Goal: Check status: Check status

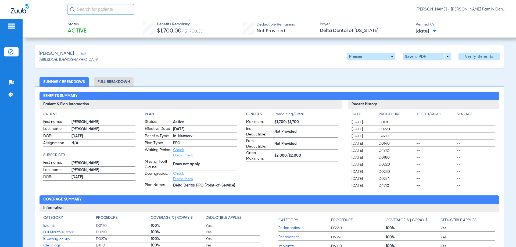
click at [96, 11] on input "text" at bounding box center [100, 9] width 67 height 11
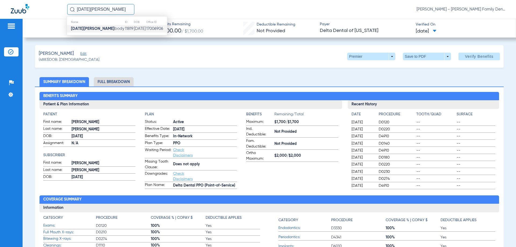
click at [86, 27] on strong "[DATE][PERSON_NAME]" at bounding box center [93, 29] width 44 height 4
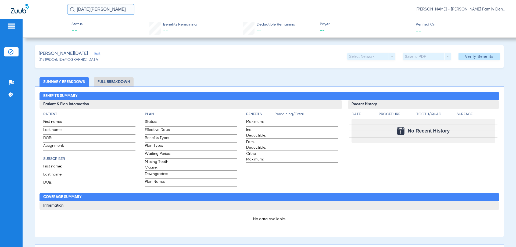
click at [101, 10] on input "[DATE][PERSON_NAME]" at bounding box center [100, 9] width 67 height 11
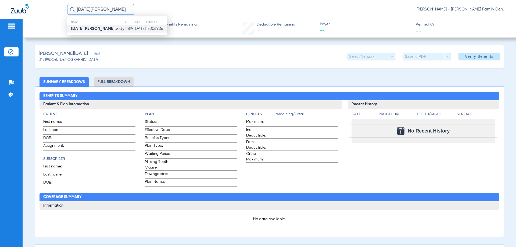
click at [88, 29] on span "[DATE][PERSON_NAME] body" at bounding box center [97, 29] width 53 height 4
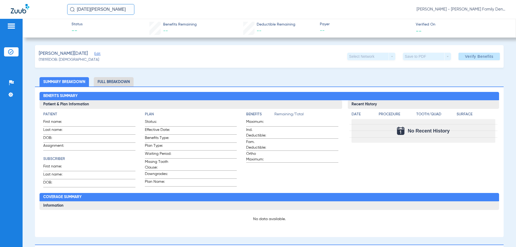
drag, startPoint x: 100, startPoint y: 6, endPoint x: 99, endPoint y: 13, distance: 7.4
click at [100, 9] on input "[DATE][PERSON_NAME]" at bounding box center [100, 9] width 67 height 11
click at [92, 11] on input "body" at bounding box center [100, 9] width 67 height 11
drag, startPoint x: 92, startPoint y: 11, endPoint x: 19, endPoint y: 6, distance: 72.9
click at [19, 6] on div "body No search results [PERSON_NAME] - [PERSON_NAME] Family Dentistry" at bounding box center [258, 9] width 516 height 19
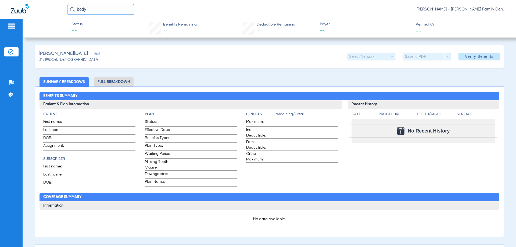
drag, startPoint x: 89, startPoint y: 10, endPoint x: 0, endPoint y: 0, distance: 89.2
click at [0, 1] on div "body [PERSON_NAME] - [PERSON_NAME] Family Dentistry" at bounding box center [258, 9] width 516 height 19
click at [106, 11] on input "[DATE][PERSON_NAME]" at bounding box center [100, 9] width 67 height 11
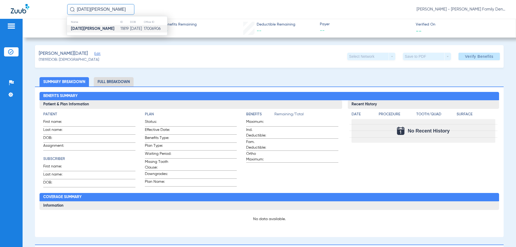
type input "[DATE][PERSON_NAME]"
click at [80, 30] on strong "[DATE][PERSON_NAME]" at bounding box center [93, 29] width 44 height 4
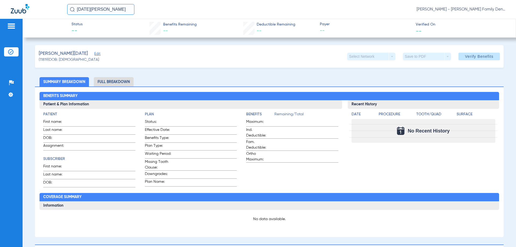
click at [72, 10] on img at bounding box center [72, 9] width 5 height 5
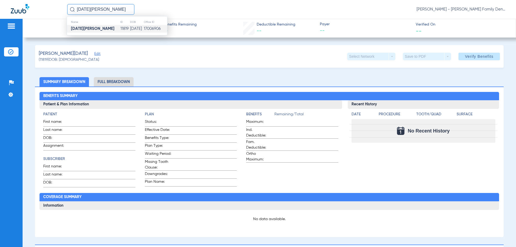
click at [88, 28] on strong "[DATE][PERSON_NAME]" at bounding box center [93, 29] width 44 height 4
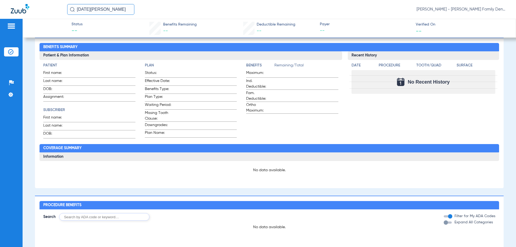
scroll to position [54, 0]
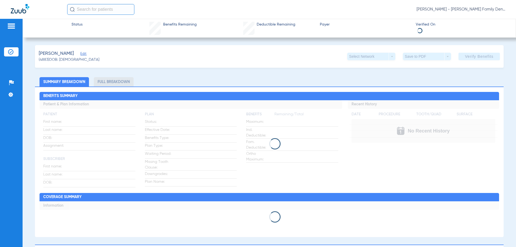
click at [95, 11] on input "text" at bounding box center [100, 9] width 67 height 11
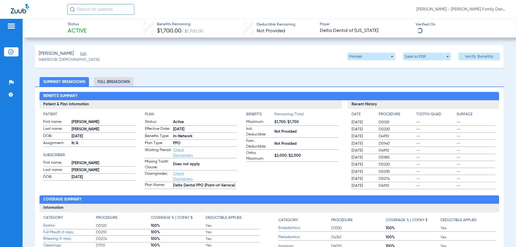
click at [95, 11] on input "text" at bounding box center [100, 9] width 67 height 11
click at [83, 11] on input "lorreta bial" at bounding box center [100, 9] width 67 height 11
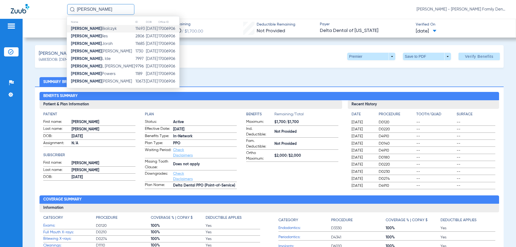
type input "loretta"
click at [99, 28] on span "Loretta Bialczyk" at bounding box center [94, 29] width 46 height 4
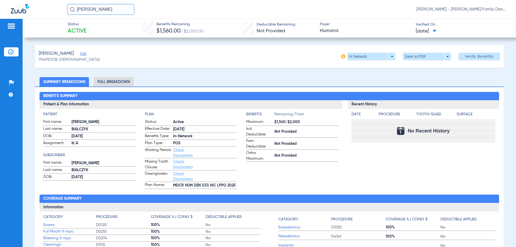
click at [288, 124] on span "$1,560/$2,000" at bounding box center [306, 122] width 64 height 6
click at [308, 123] on span "$1,560/$2,000" at bounding box center [306, 122] width 64 height 6
click at [307, 144] on span "Not Provided" at bounding box center [306, 144] width 64 height 6
